Goal: Check status: Check status

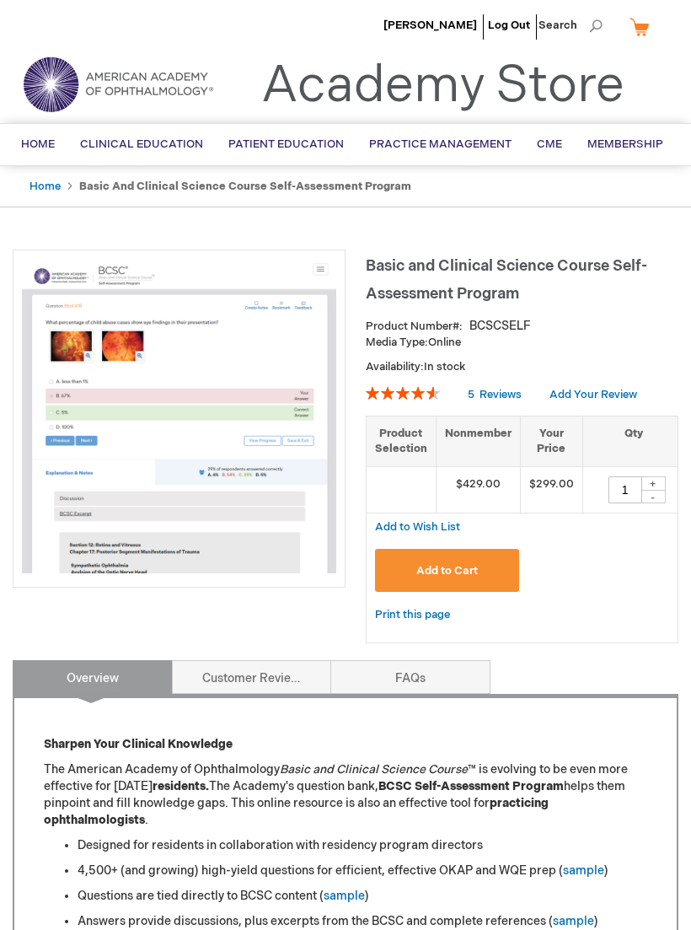
click at [562, 264] on span "Basic and Clinical Science Course Self-Assessment Program" at bounding box center [507, 280] width 282 height 46
click at [286, 494] on img at bounding box center [179, 416] width 315 height 315
click at [340, 180] on strong "Basic and Clinical Science Course Self-Assessment Program" at bounding box center [245, 186] width 332 height 13
click at [339, 196] on ul "Home Basic and Clinical Science Course Self-Assessment Program" at bounding box center [346, 186] width 658 height 41
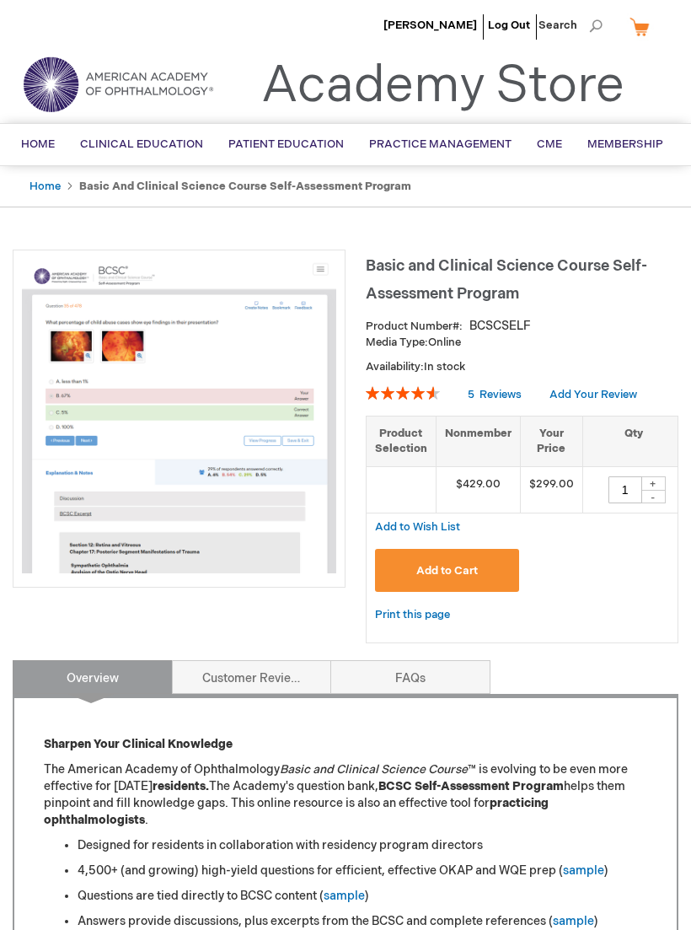
click at [457, 24] on span "[PERSON_NAME]" at bounding box center [431, 25] width 94 height 13
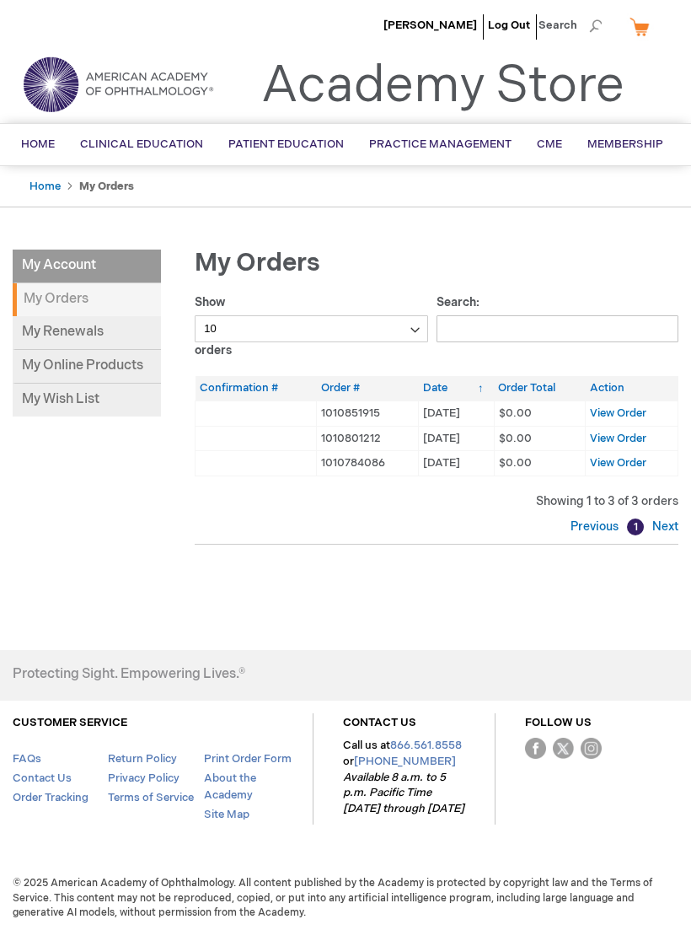
click at [361, 408] on td "1010851915" at bounding box center [368, 413] width 102 height 25
click at [629, 413] on span "View Order" at bounding box center [618, 412] width 56 height 13
click at [74, 363] on link "My Online Products" at bounding box center [87, 367] width 148 height 34
